Goal: Task Accomplishment & Management: Use online tool/utility

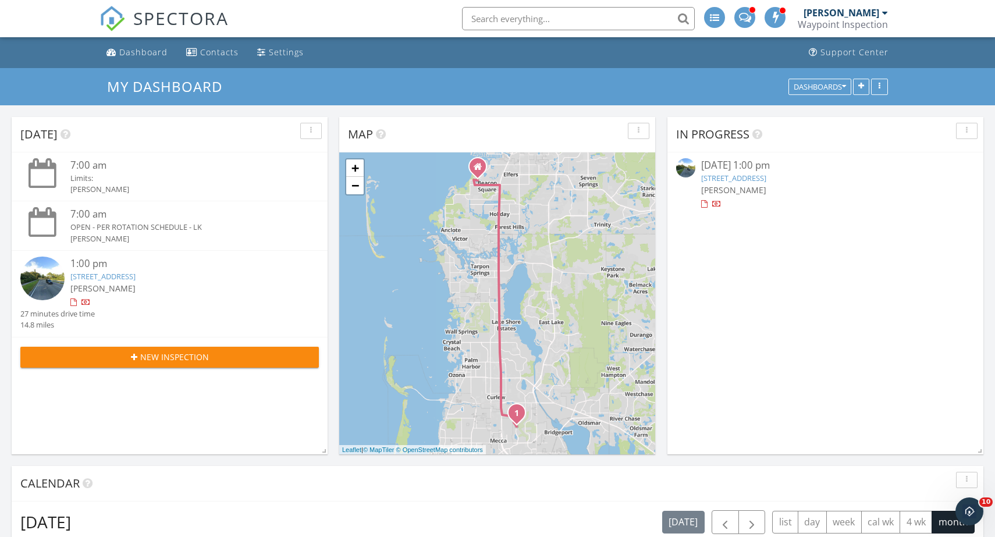
click at [136, 275] on link "3035 Countryside Boulevard 14B, Clearwater, FL 33761" at bounding box center [102, 276] width 65 height 10
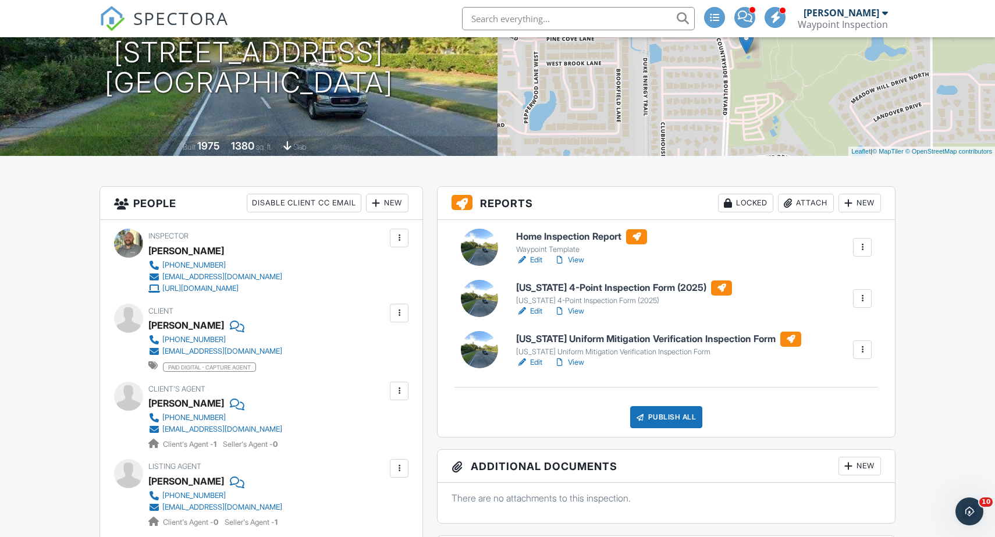
click at [583, 258] on link "View" at bounding box center [569, 260] width 30 height 12
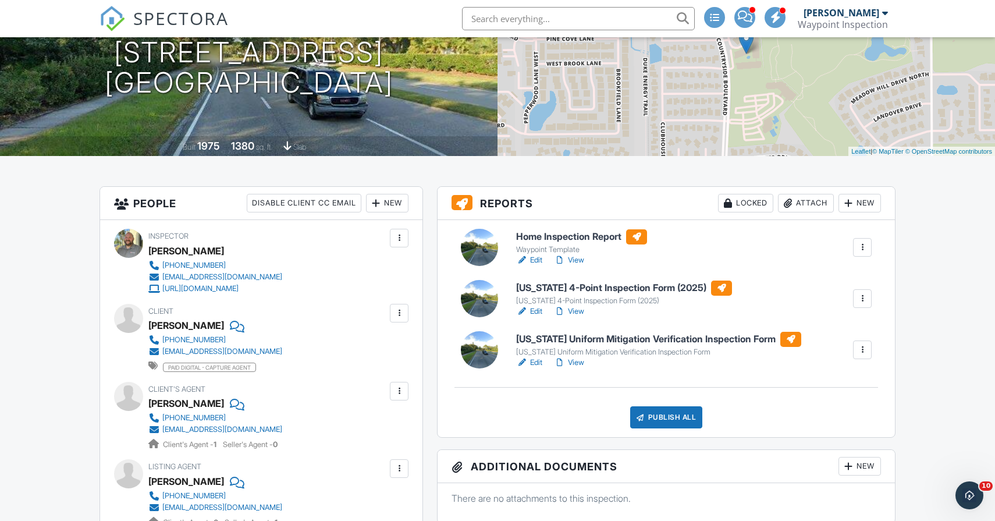
click at [537, 363] on link "Edit" at bounding box center [529, 363] width 26 height 12
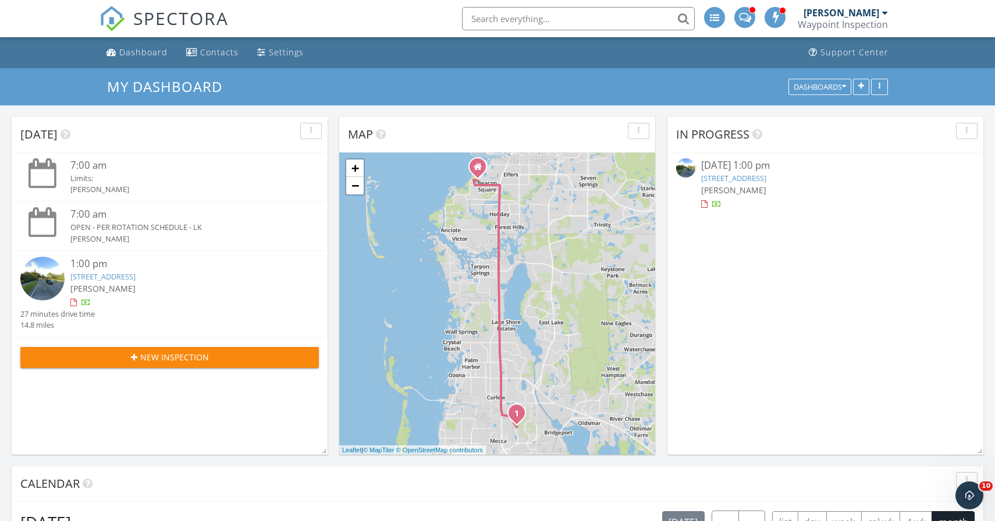
click at [136, 272] on link "[STREET_ADDRESS]" at bounding box center [102, 276] width 65 height 10
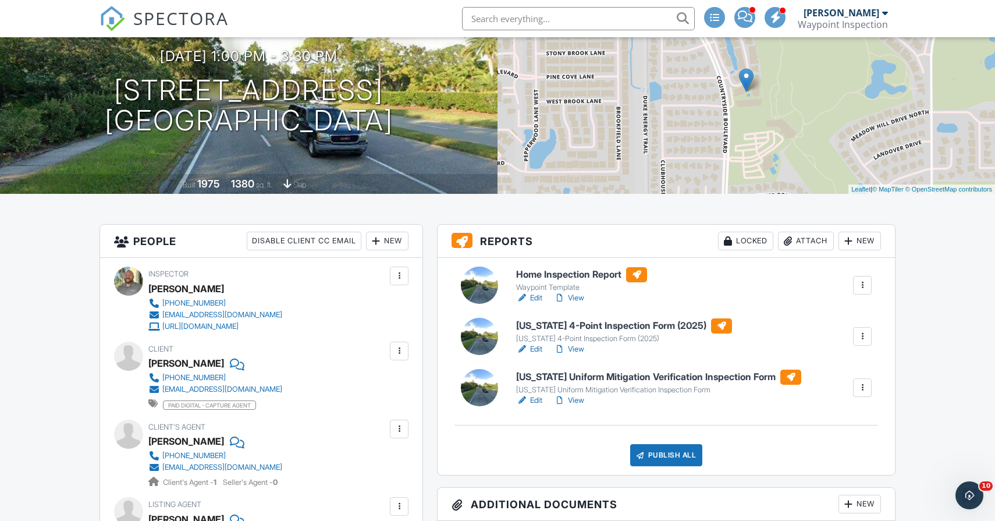
click at [577, 397] on link "View" at bounding box center [569, 401] width 30 height 12
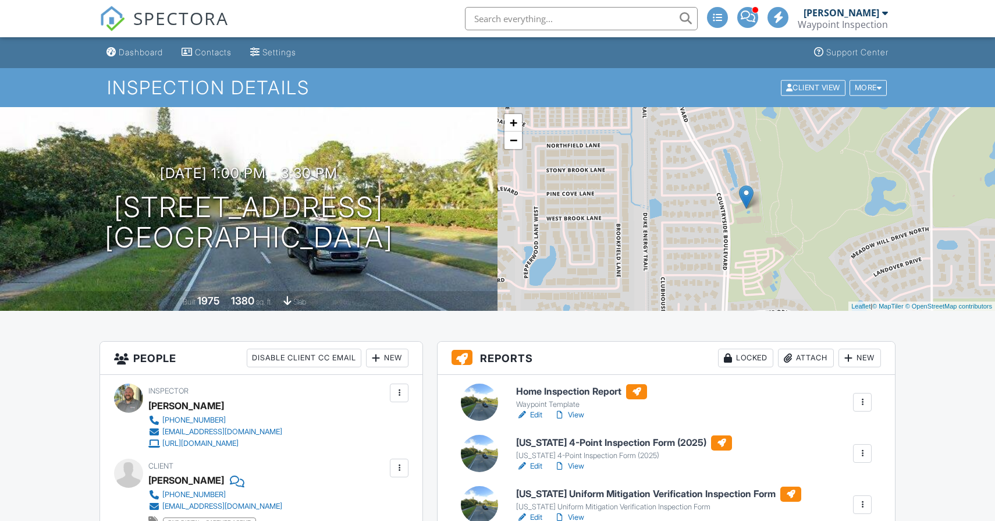
click at [579, 460] on link "View" at bounding box center [569, 466] width 30 height 12
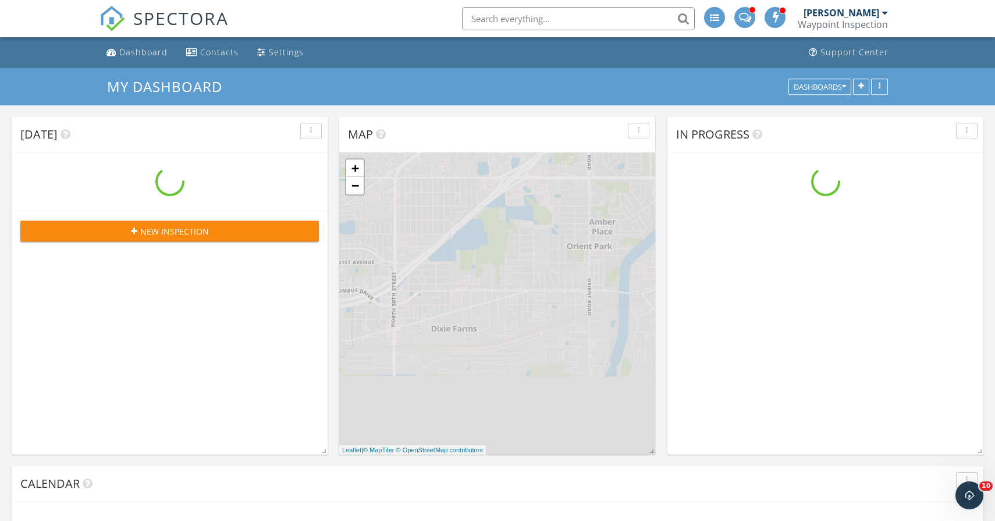
scroll to position [1060, 996]
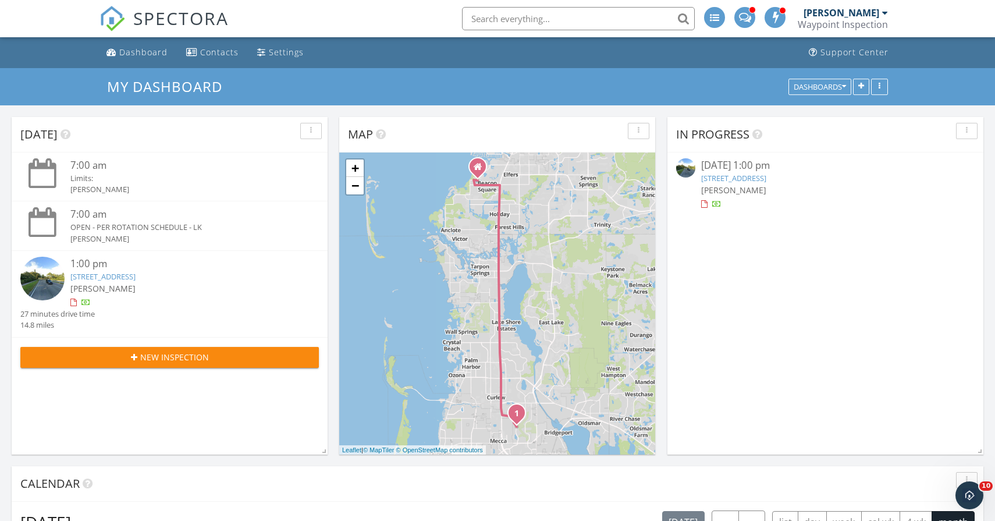
click at [136, 274] on link "3035 Countryside Boulevard 14B, Clearwater, FL 33761" at bounding box center [102, 276] width 65 height 10
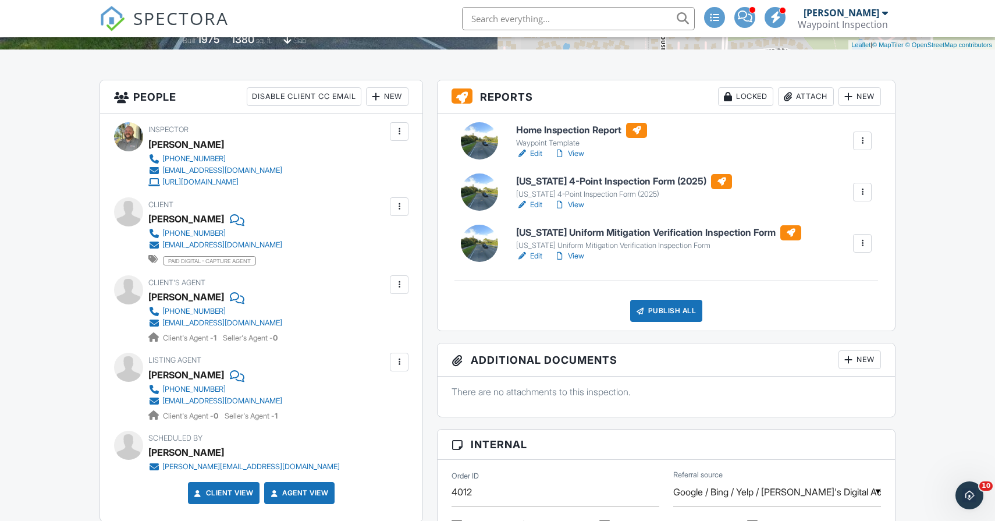
scroll to position [258, 0]
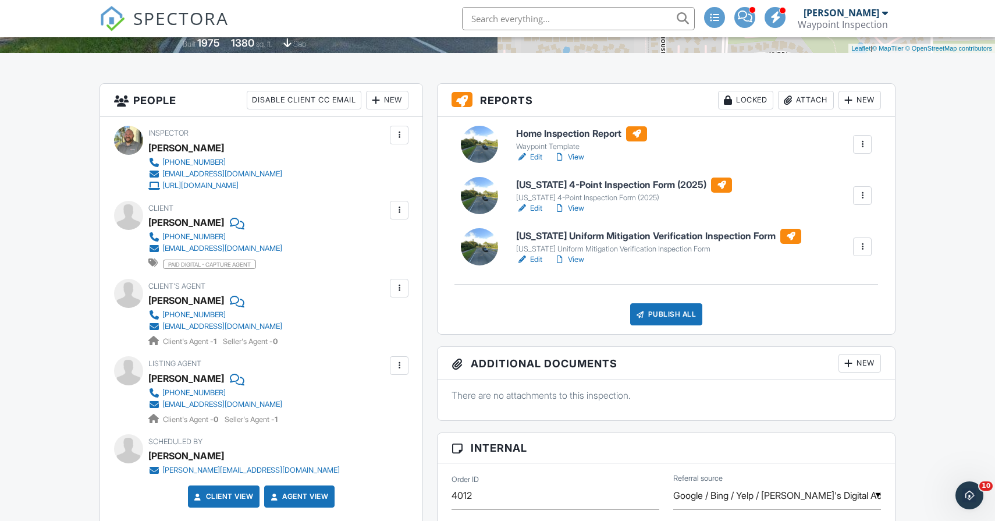
click at [576, 153] on link "View" at bounding box center [569, 157] width 30 height 12
click at [579, 157] on link "View" at bounding box center [569, 157] width 30 height 12
click at [580, 156] on link "View" at bounding box center [569, 157] width 30 height 12
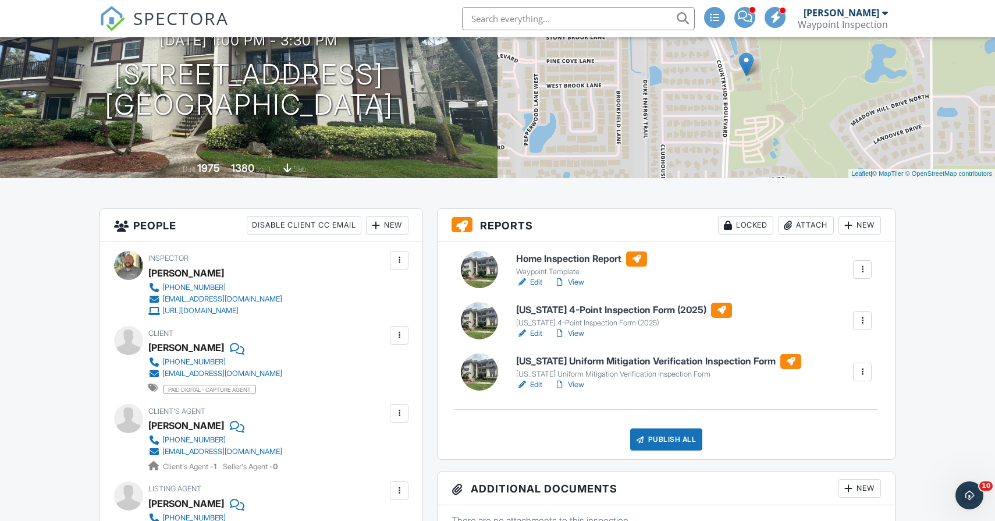
scroll to position [155, 0]
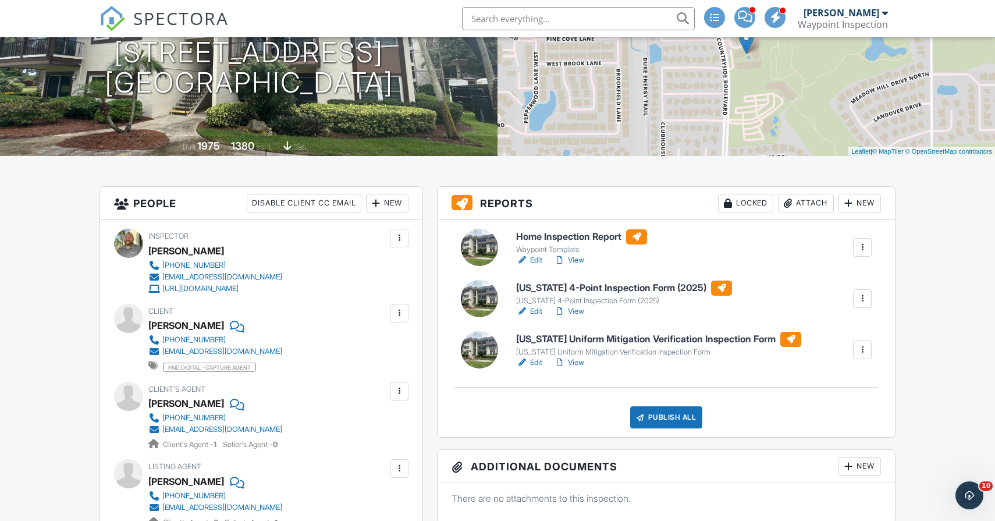
click at [580, 260] on link "View" at bounding box center [569, 260] width 30 height 12
click at [576, 310] on link "View" at bounding box center [569, 312] width 30 height 12
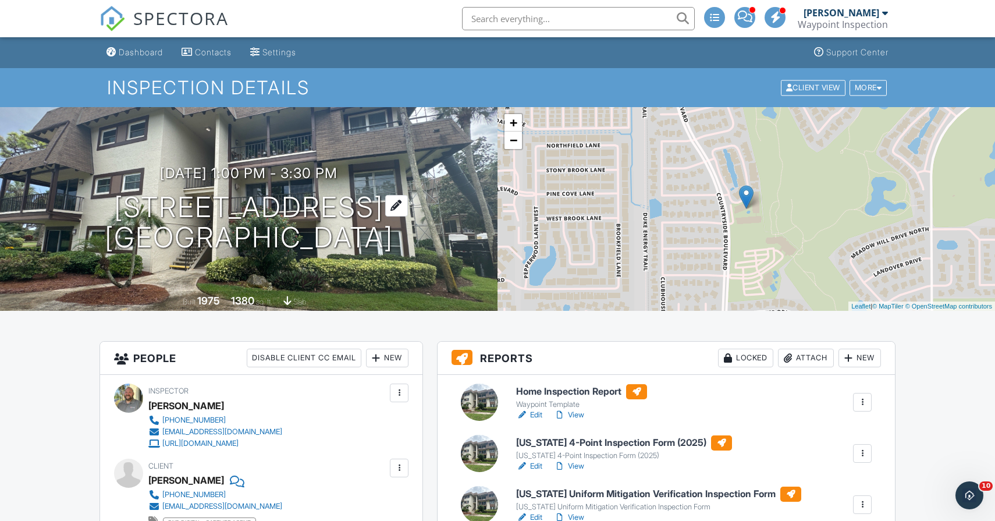
scroll to position [0, 0]
click at [136, 56] on div "Dashboard" at bounding box center [141, 52] width 44 height 10
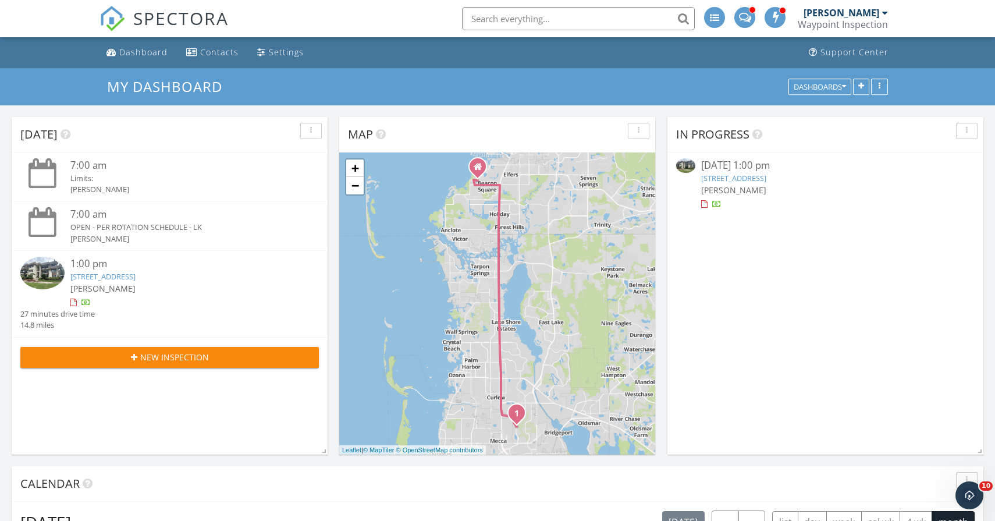
click at [136, 271] on link "[STREET_ADDRESS]" at bounding box center [102, 276] width 65 height 10
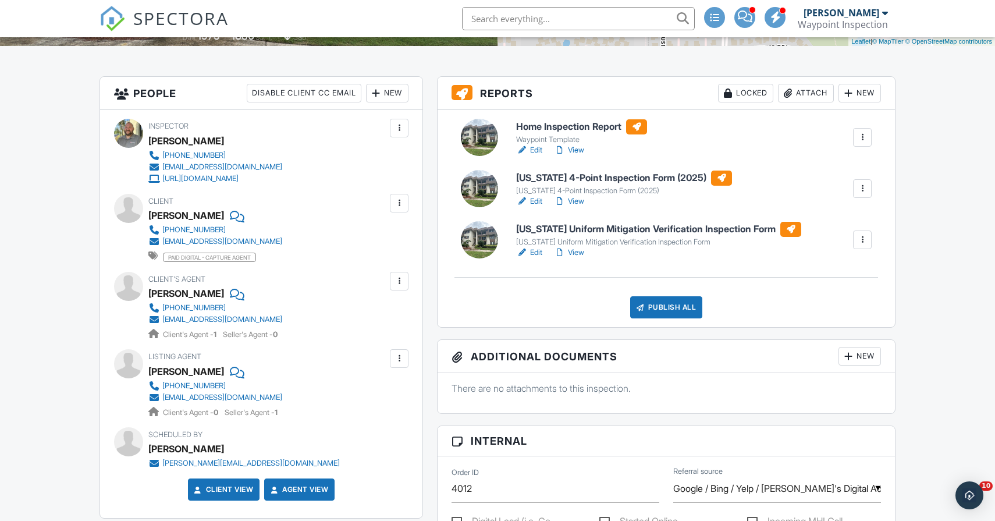
click at [660, 306] on div "Publish All" at bounding box center [666, 307] width 73 height 22
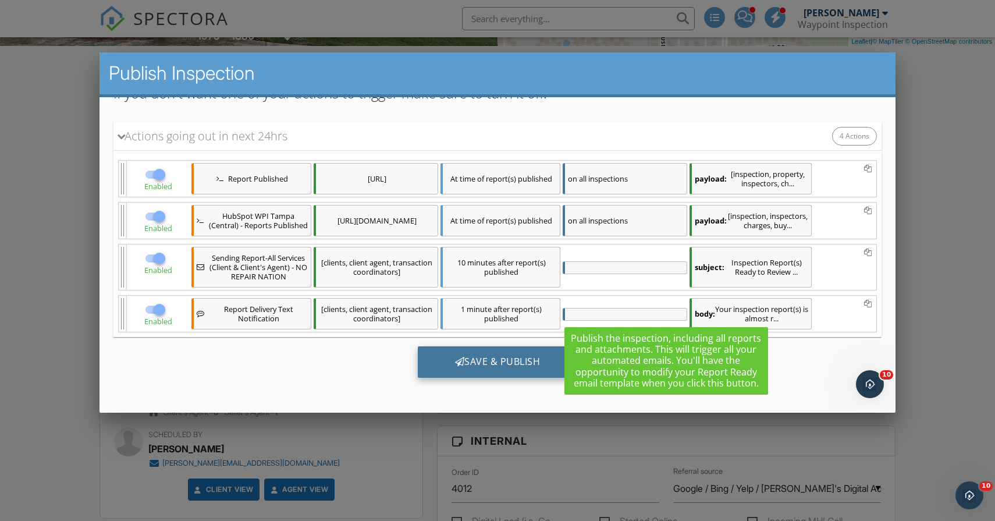
scroll to position [180, 0]
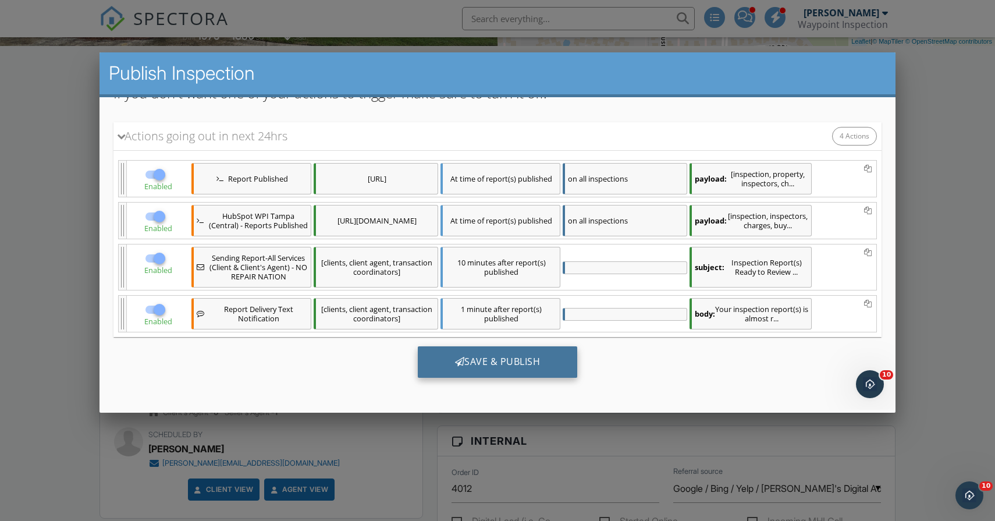
click at [498, 360] on div "Save & Publish" at bounding box center [498, 361] width 160 height 31
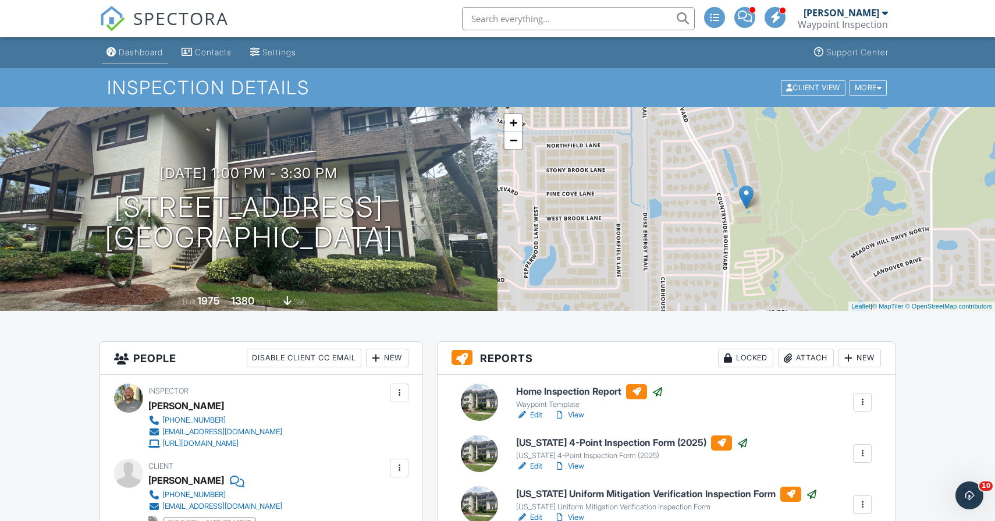
click at [144, 48] on div "Dashboard" at bounding box center [141, 52] width 44 height 10
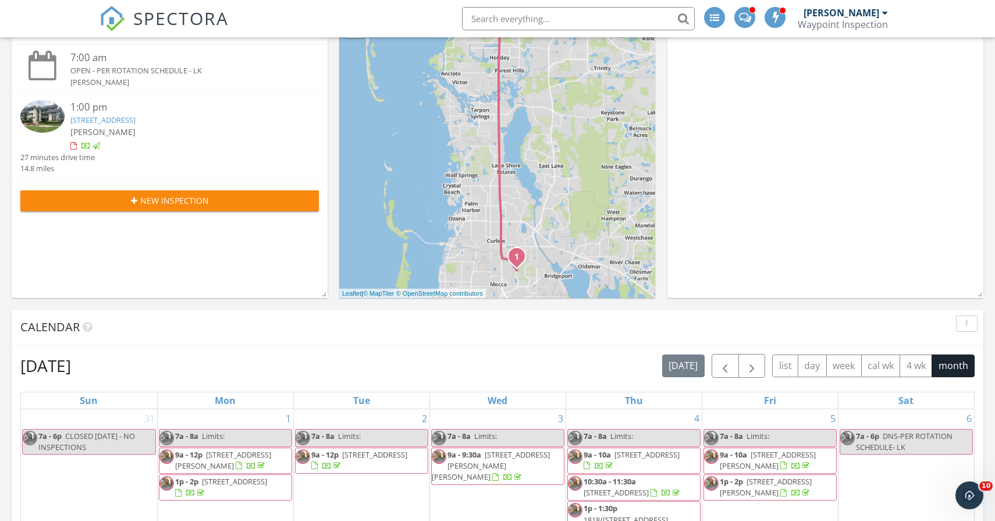
scroll to position [153, 0]
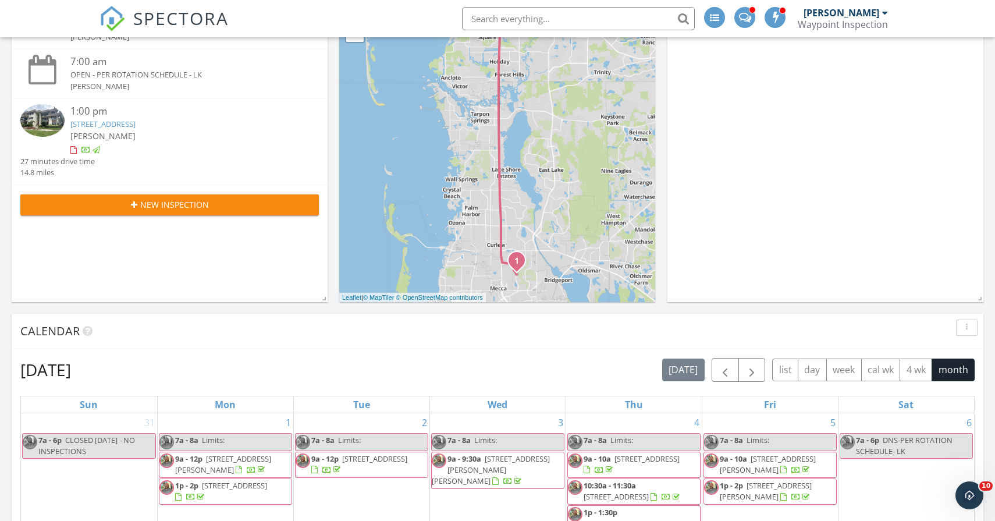
click at [136, 126] on link "3035 Countryside Boulevard 14B, Clearwater, FL 33761" at bounding box center [102, 124] width 65 height 10
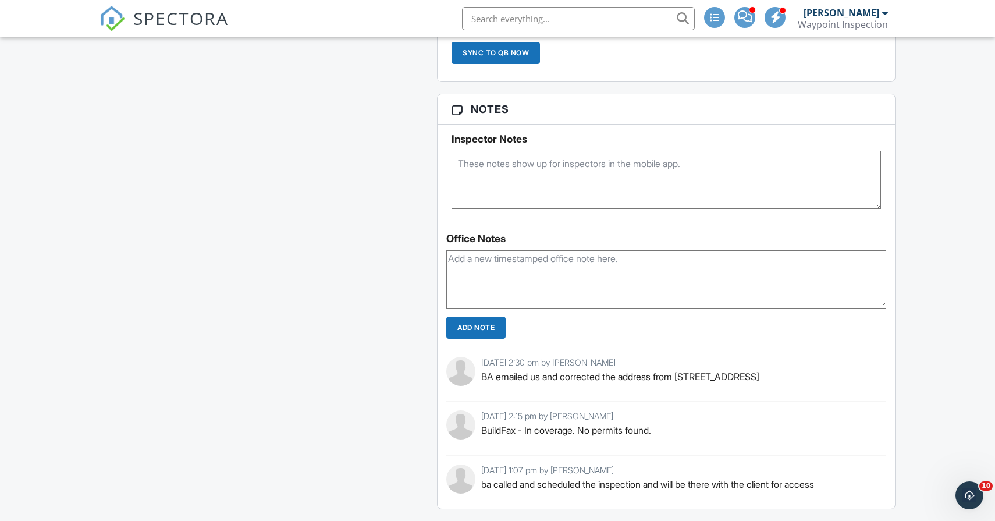
scroll to position [2464, 0]
